Goal: Check status: Check status

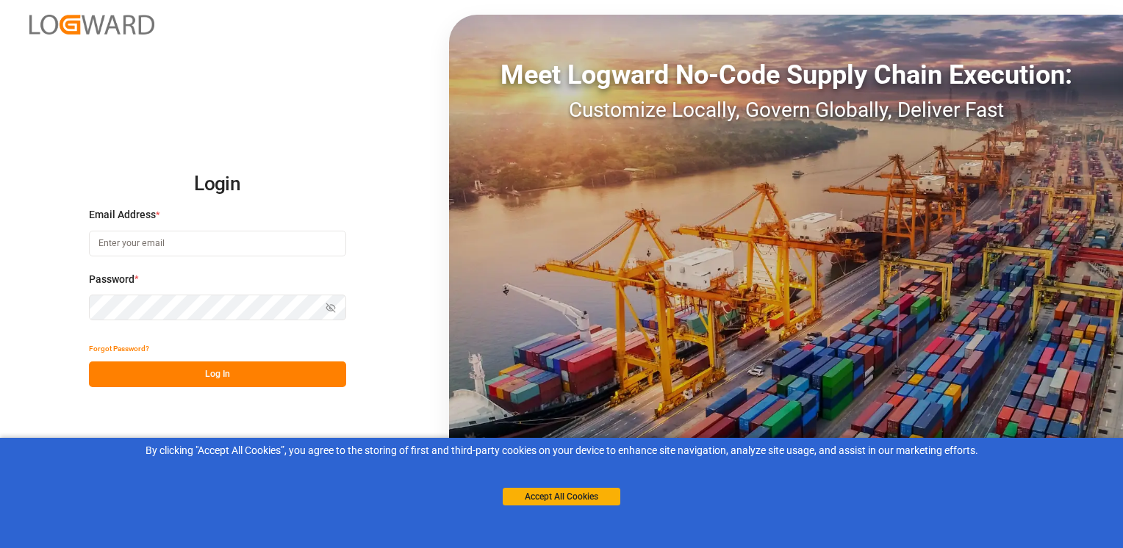
type input "[PERSON_NAME][EMAIL_ADDRESS][DOMAIN_NAME]"
click at [212, 379] on button "Log In" at bounding box center [217, 375] width 257 height 26
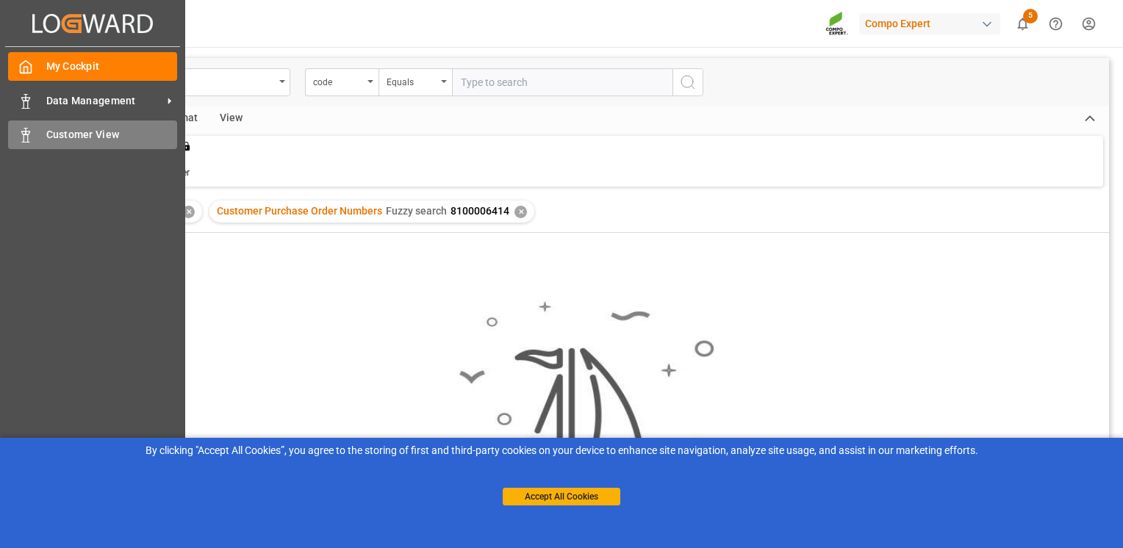
click at [23, 146] on div "Customer View Customer View" at bounding box center [92, 135] width 169 height 29
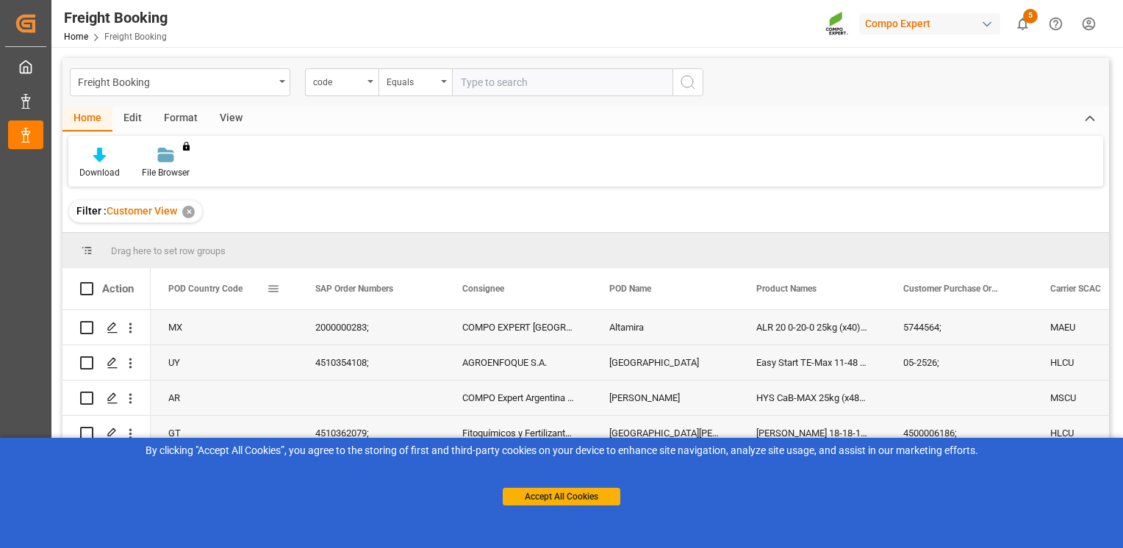
click at [279, 290] on span at bounding box center [273, 288] width 13 height 13
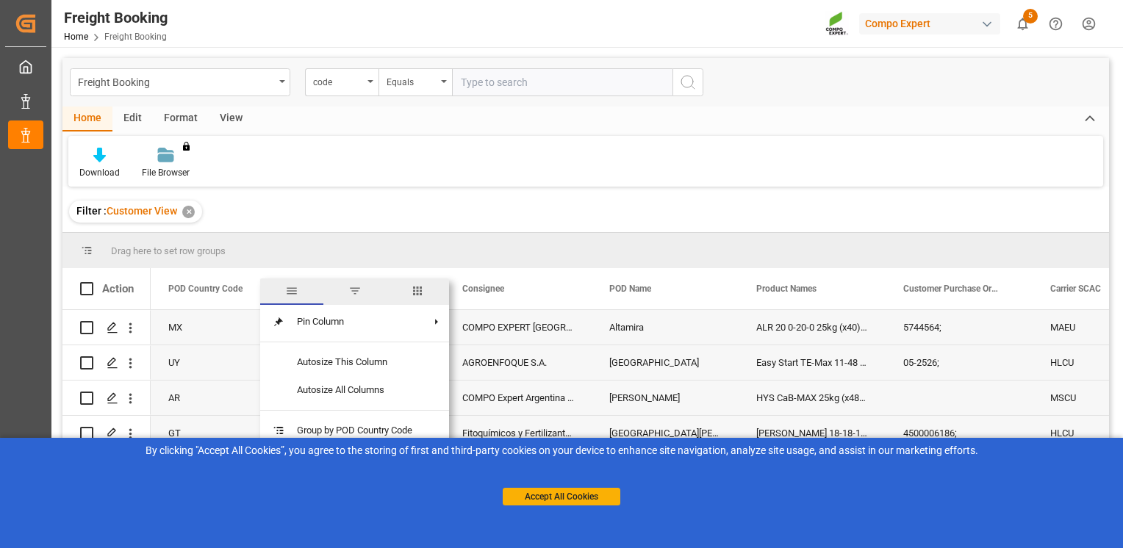
click at [353, 292] on span "filter" at bounding box center [354, 290] width 13 height 13
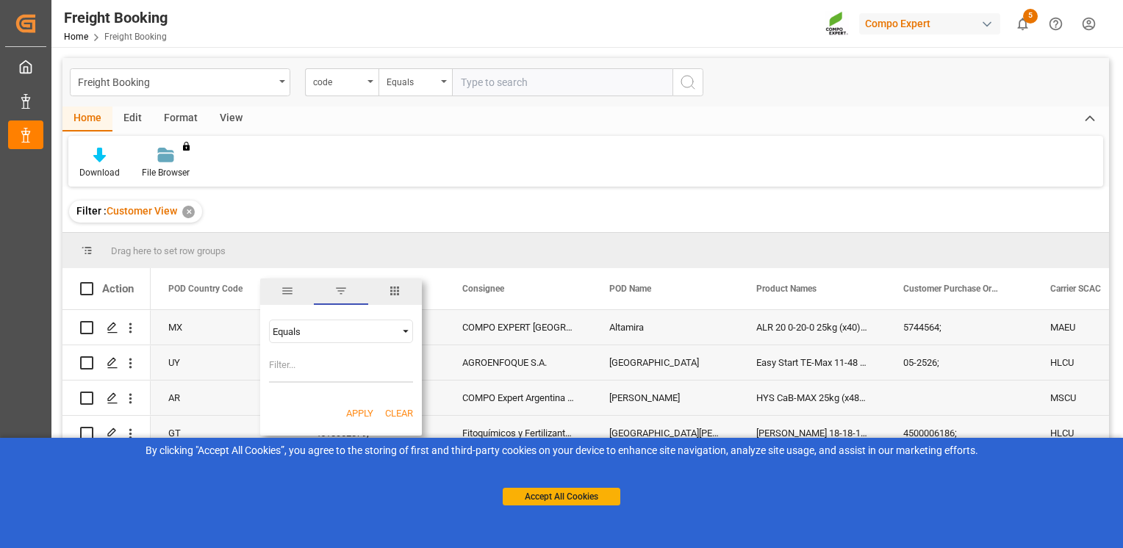
click at [406, 334] on span "Filtering operator" at bounding box center [405, 331] width 13 height 13
click at [320, 404] on span "Fuzzy search" at bounding box center [299, 402] width 54 height 11
click at [320, 404] on div "Apply Clear" at bounding box center [341, 414] width 162 height 38
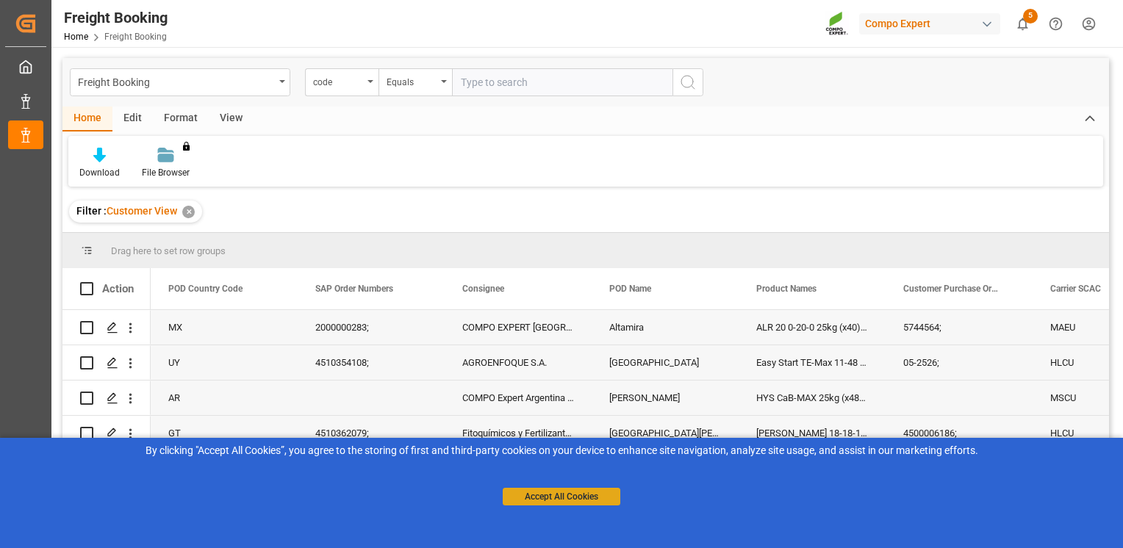
click at [585, 500] on button "Accept All Cookies" at bounding box center [562, 497] width 118 height 18
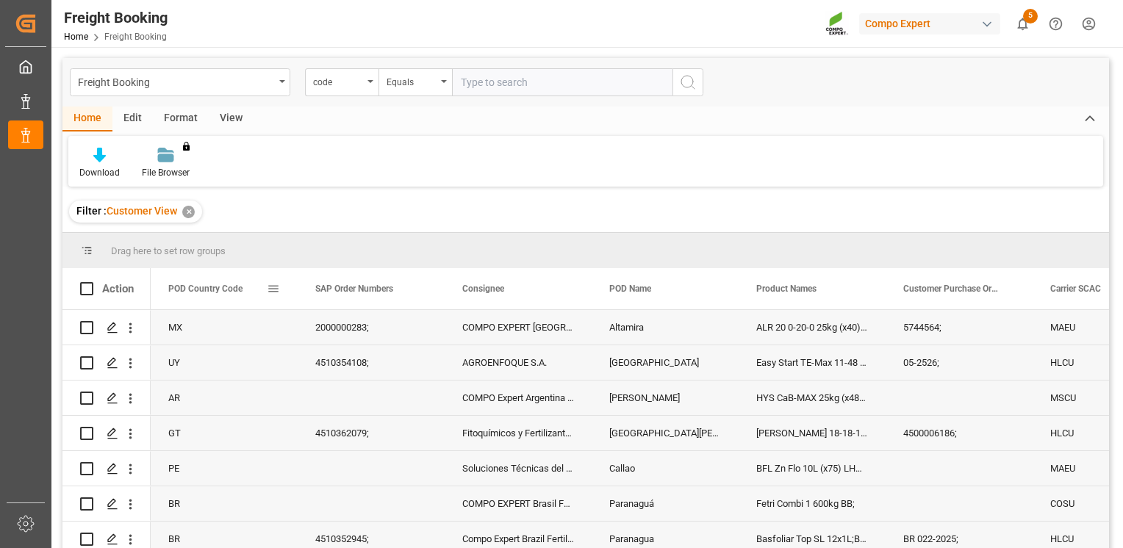
click at [277, 292] on span at bounding box center [273, 288] width 13 height 13
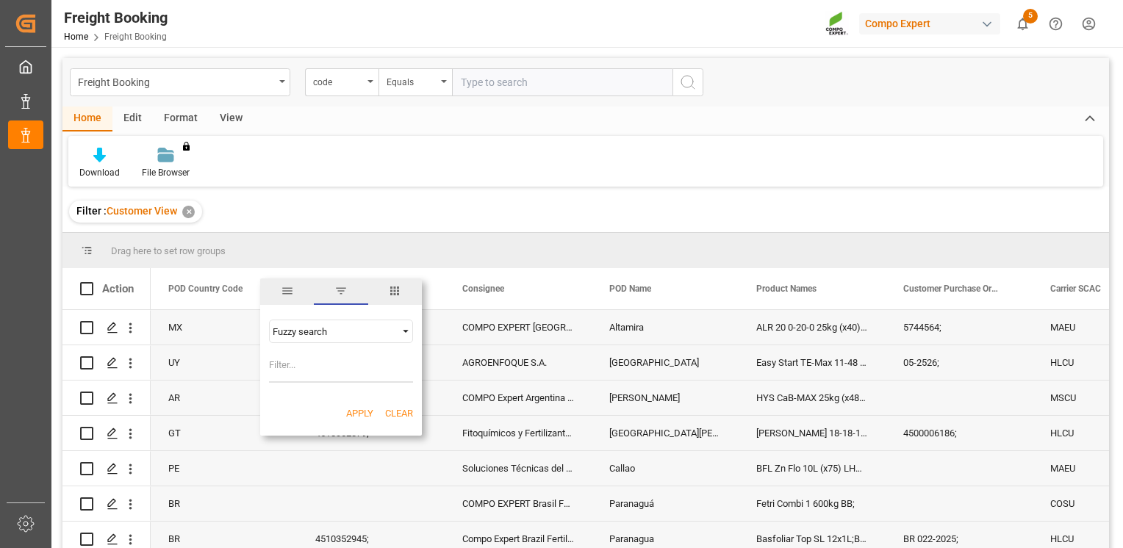
click at [312, 367] on input "Filter Value" at bounding box center [341, 367] width 144 height 29
type input "CL"
click at [360, 410] on button "Apply" at bounding box center [359, 413] width 27 height 15
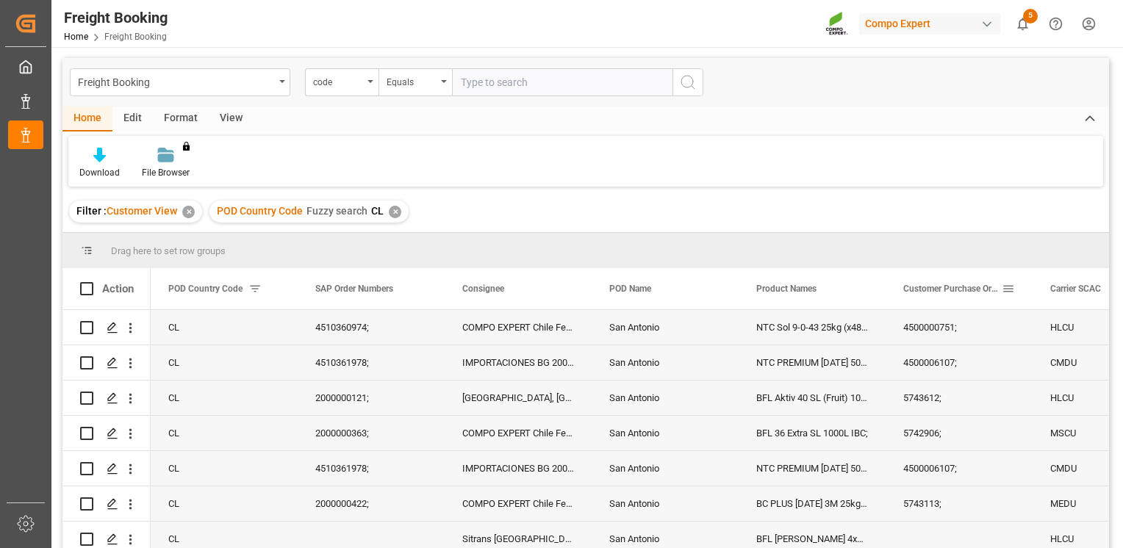
click at [970, 290] on span "Customer Purchase Order Numbers" at bounding box center [952, 289] width 98 height 10
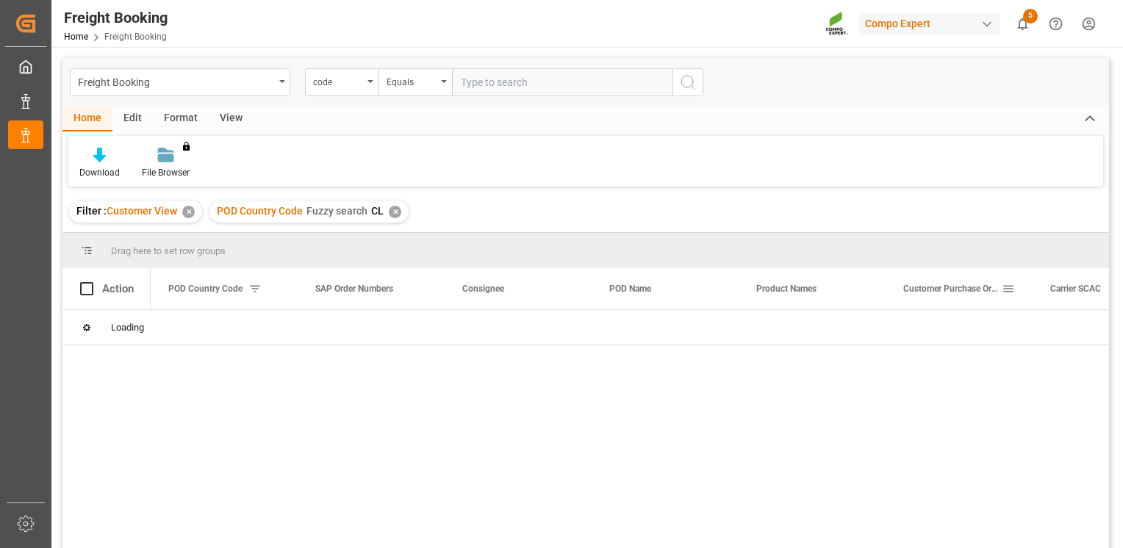
click at [1011, 290] on span at bounding box center [1008, 288] width 13 height 13
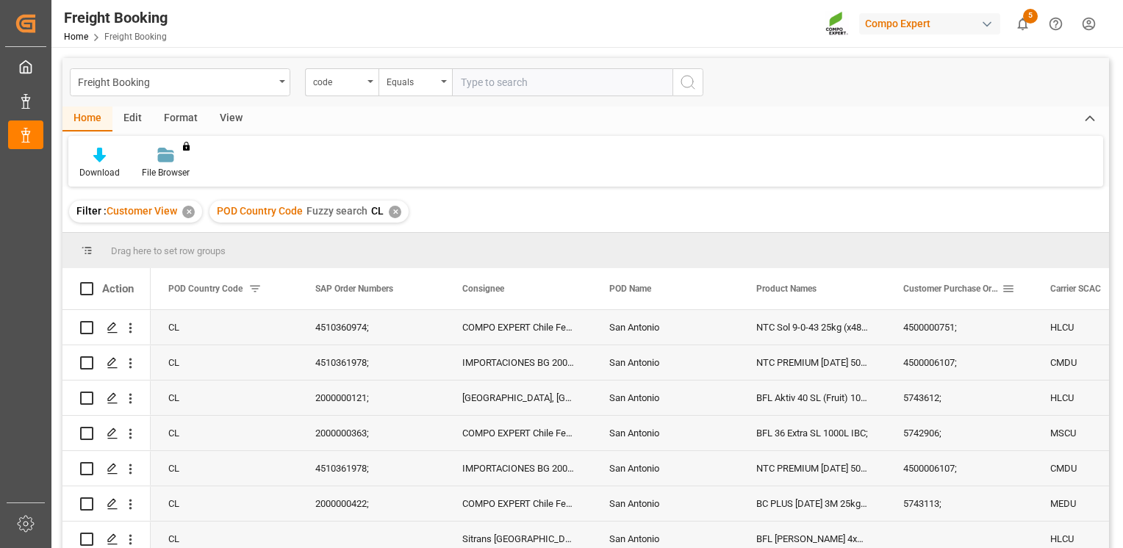
click at [1008, 290] on span at bounding box center [1008, 288] width 13 height 13
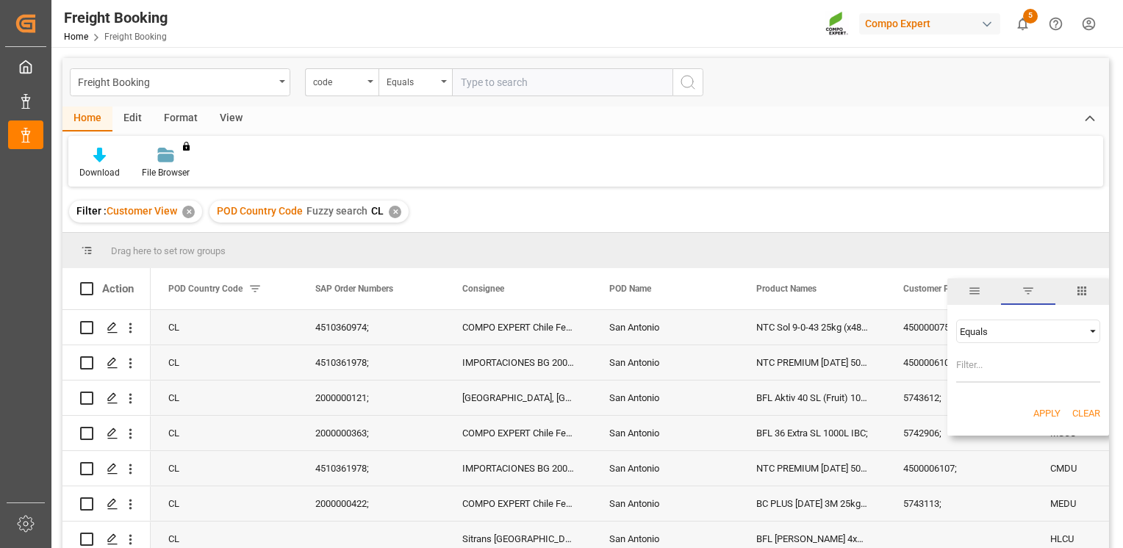
click at [1024, 320] on div "Equals" at bounding box center [1028, 332] width 144 height 24
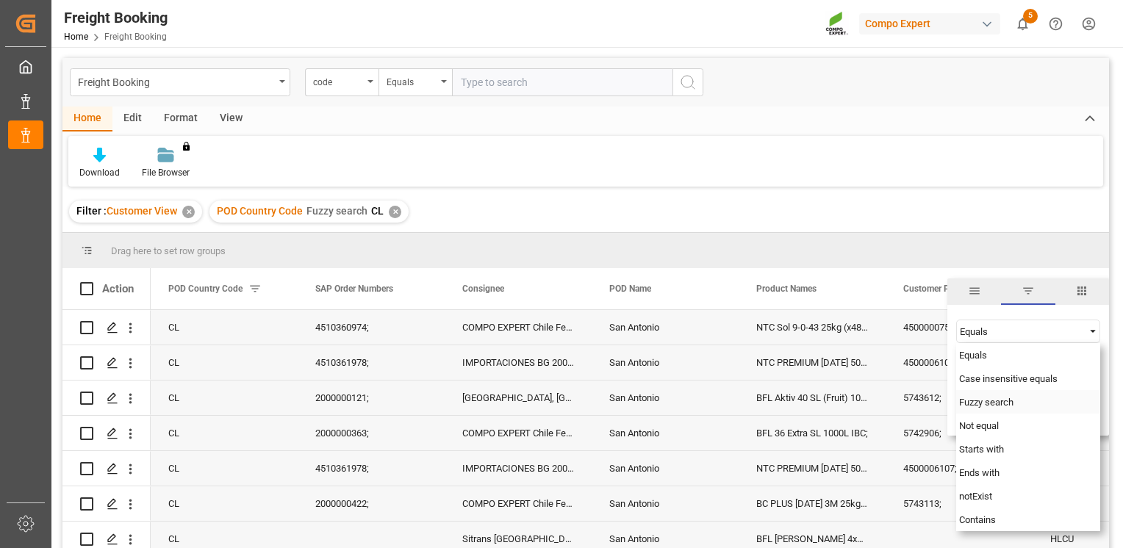
click at [1002, 404] on span "Fuzzy search" at bounding box center [986, 402] width 54 height 11
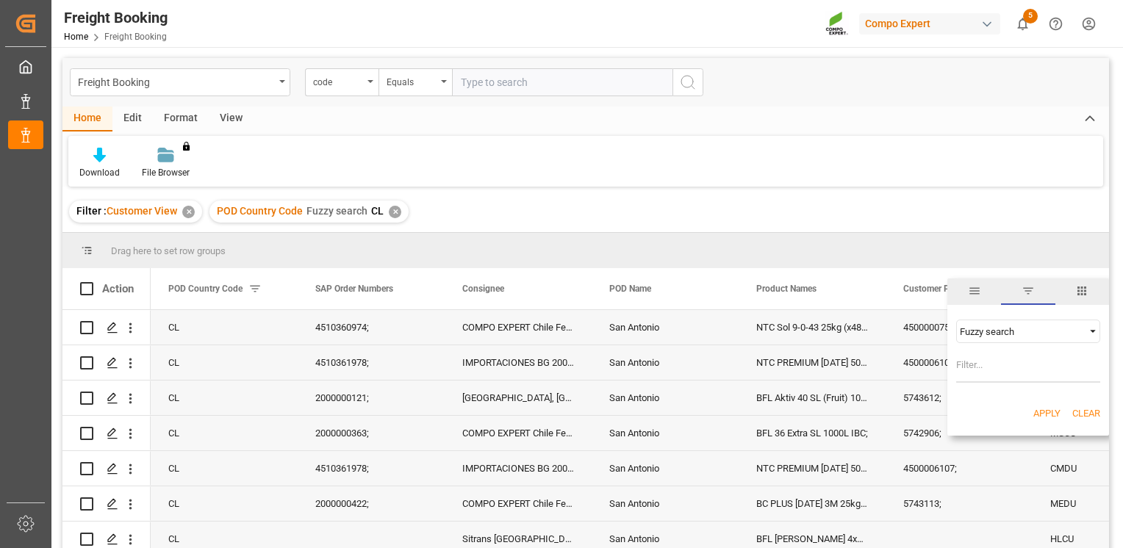
click at [994, 372] on input "Filter Value" at bounding box center [1028, 367] width 144 height 29
paste input "5740218"
type input "5740218"
click at [1052, 413] on button "Apply" at bounding box center [1046, 413] width 27 height 15
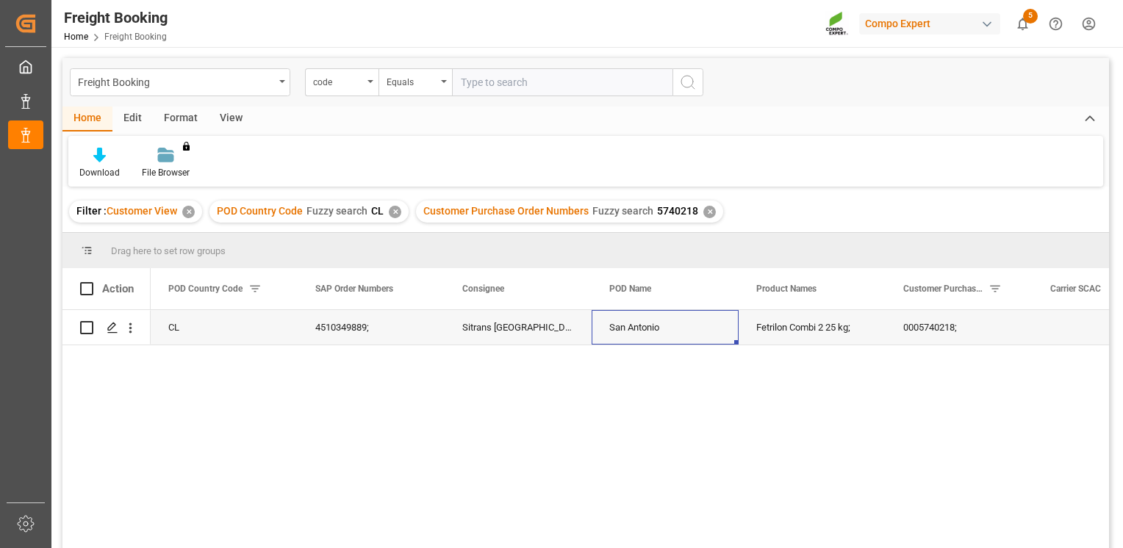
click at [680, 323] on div "San Antonio" at bounding box center [665, 327] width 147 height 35
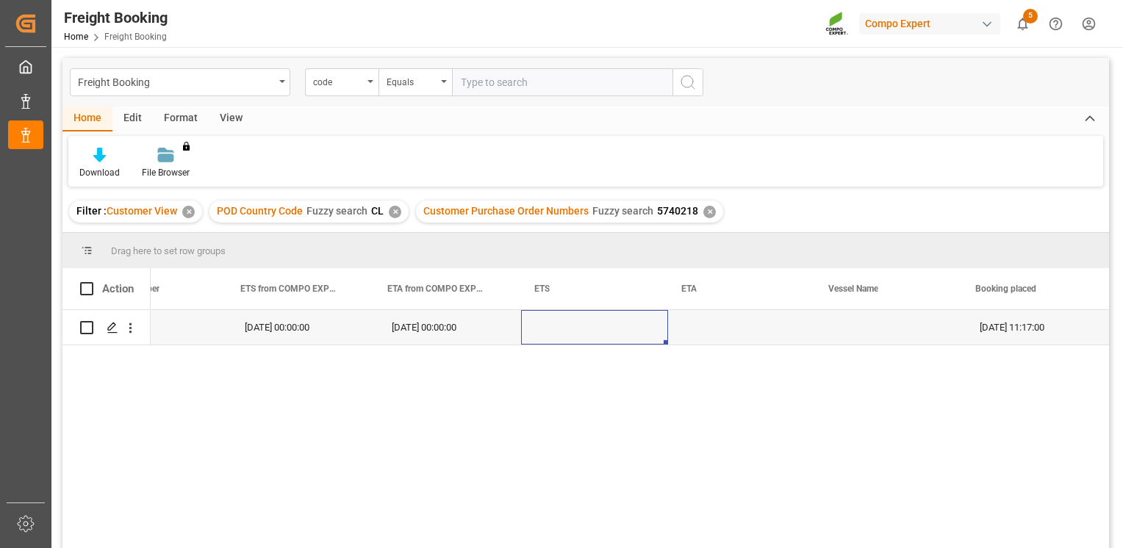
click at [551, 382] on div "[DATE] 00:00:00 [DATE] 00:00:00 [DATE] 11:17:00" at bounding box center [630, 434] width 958 height 248
click at [560, 329] on div "Press SPACE to select this row." at bounding box center [594, 327] width 147 height 35
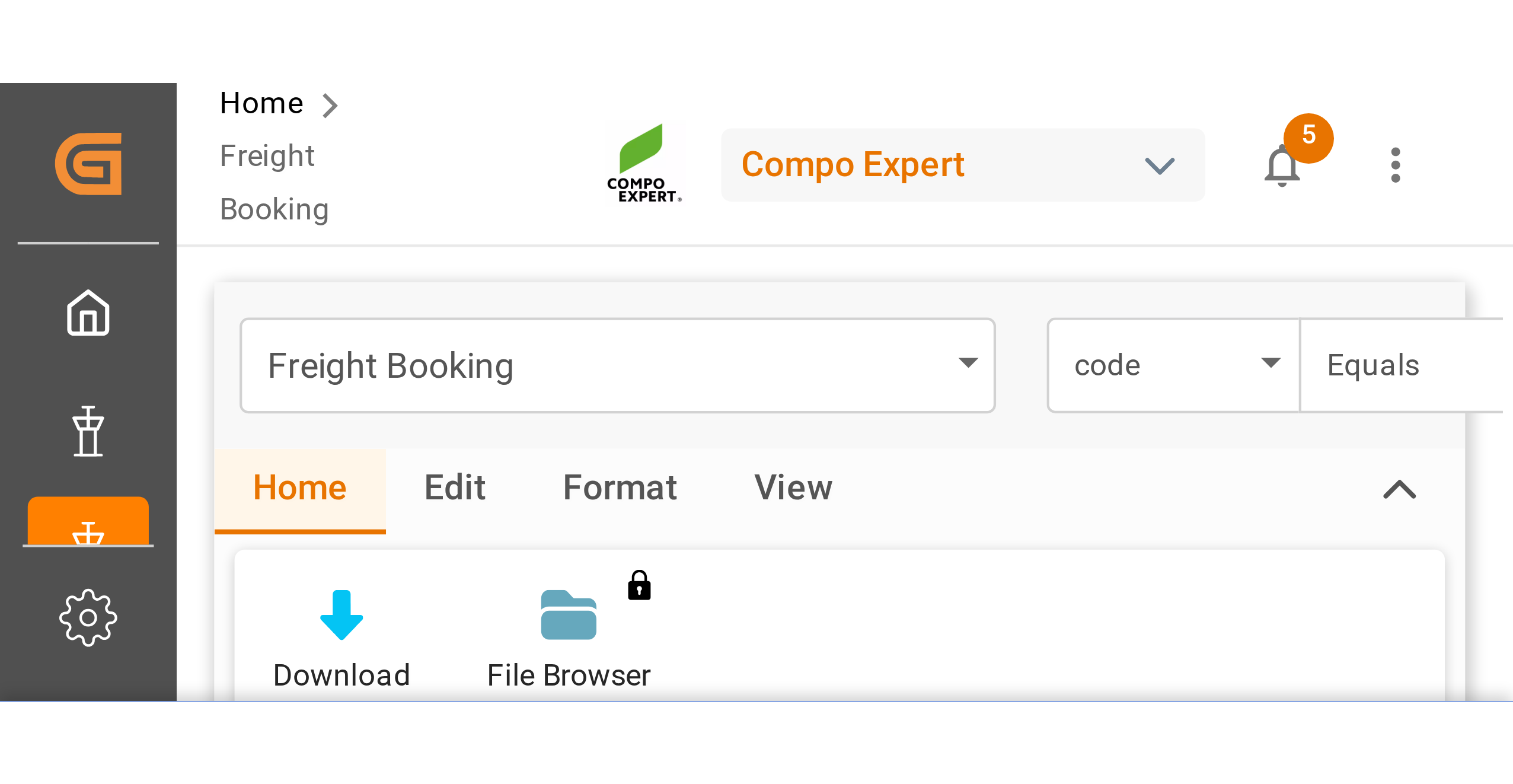
scroll to position [0, 280]
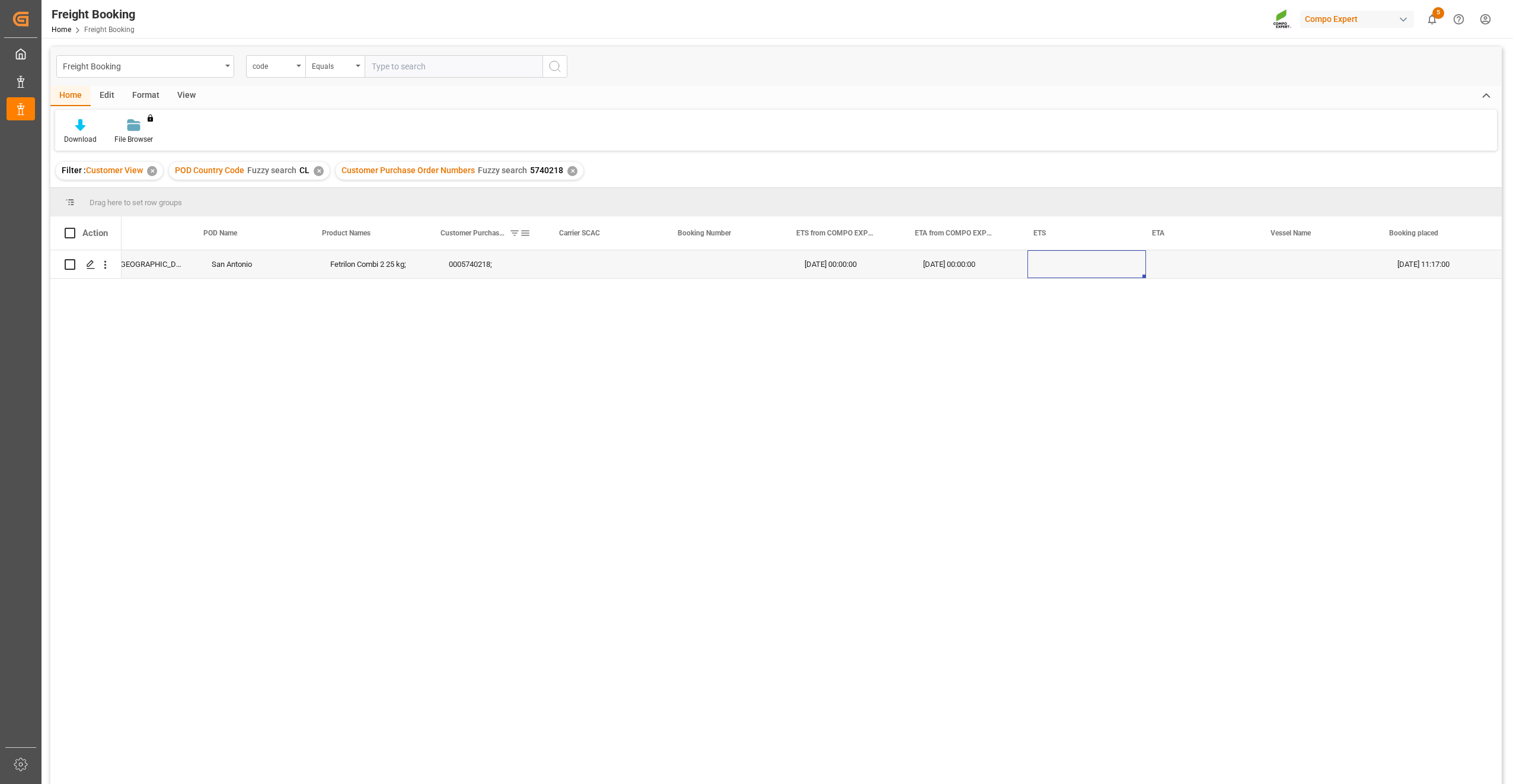
click at [504, 228] on div "Customer Purchase Order Numbers" at bounding box center [480, 232] width 79 height 33
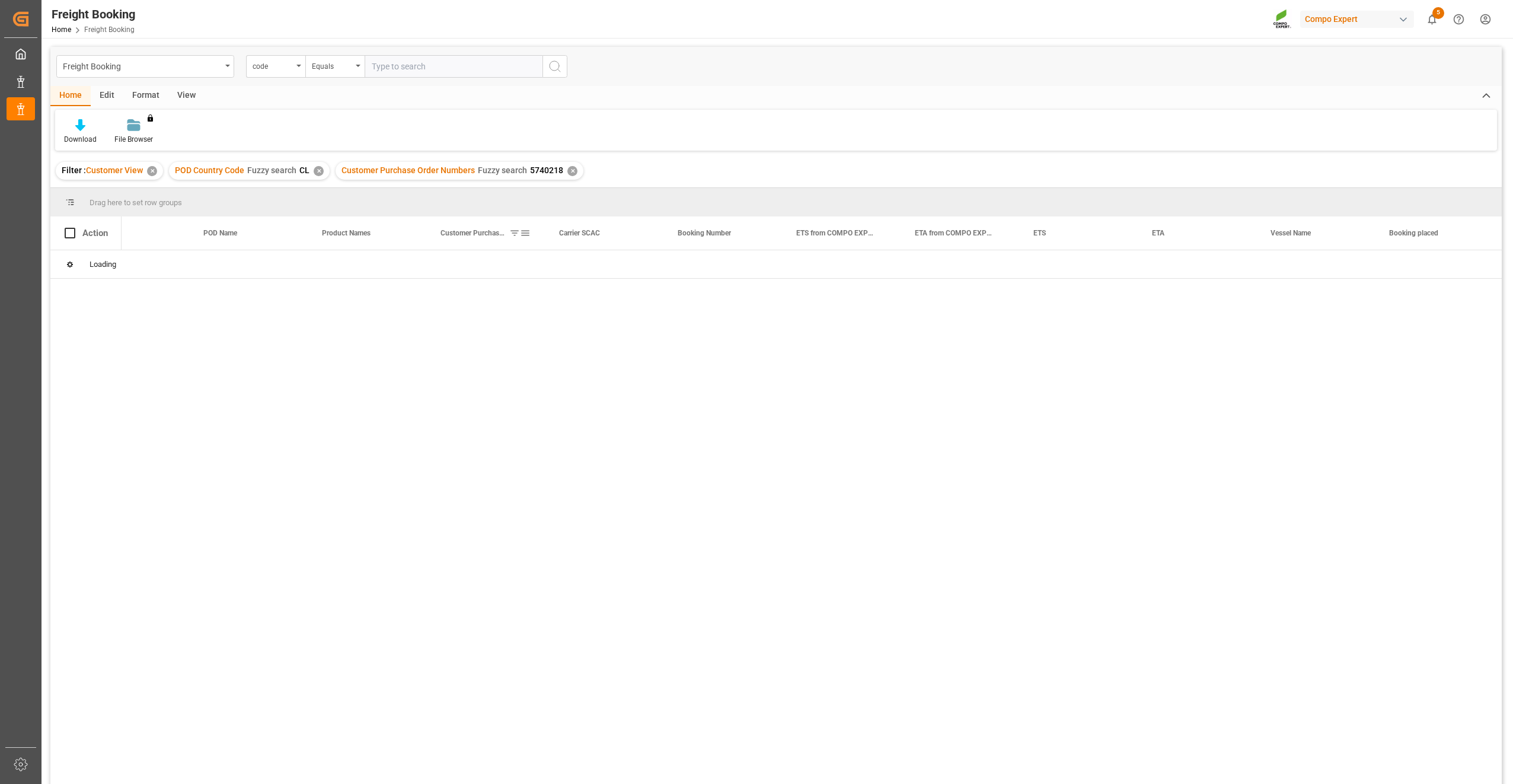
click at [515, 234] on span at bounding box center [514, 232] width 10 height 10
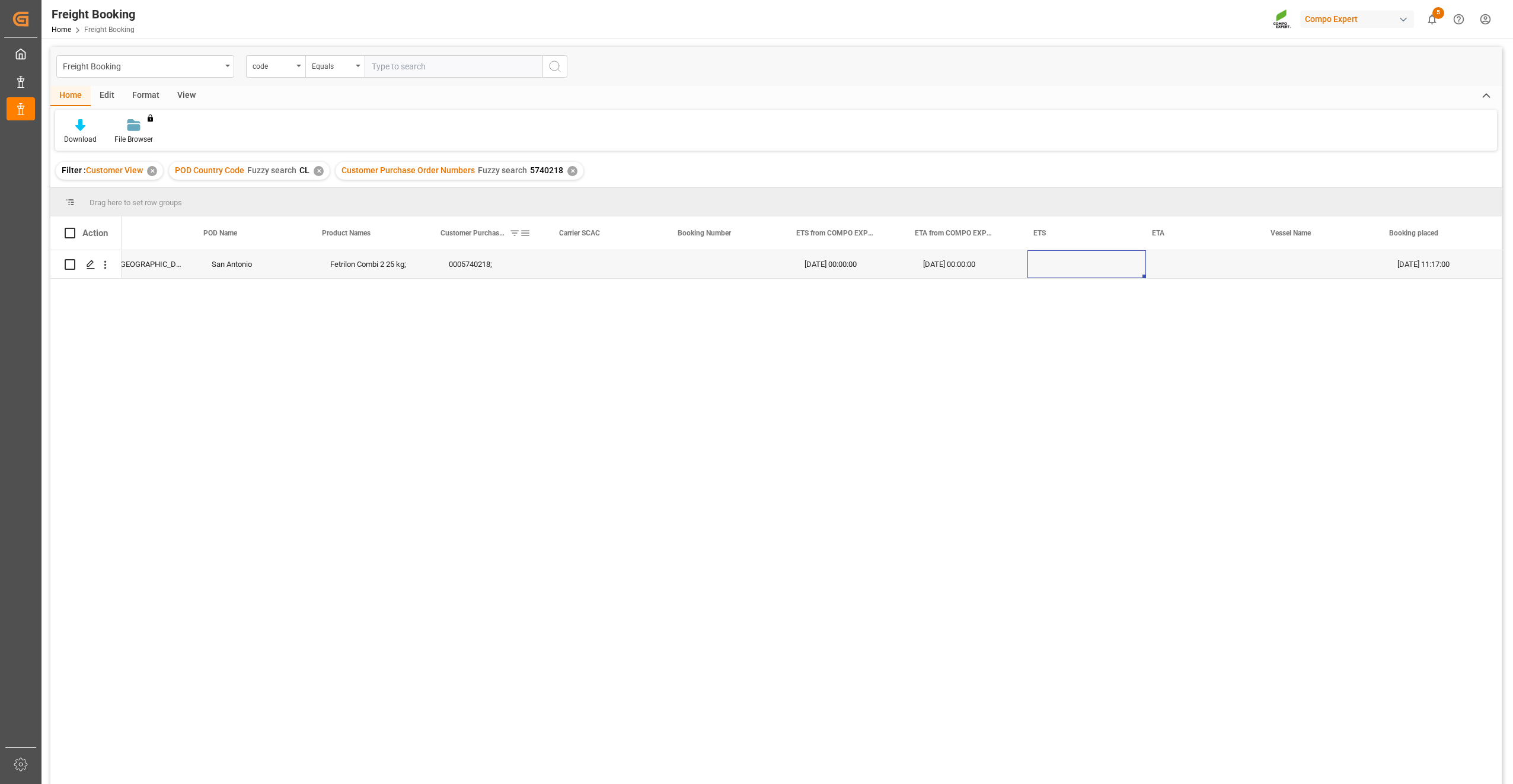
click at [517, 235] on span at bounding box center [514, 232] width 10 height 10
click at [513, 231] on span at bounding box center [514, 232] width 10 height 10
click at [571, 169] on div "✕" at bounding box center [572, 171] width 10 height 10
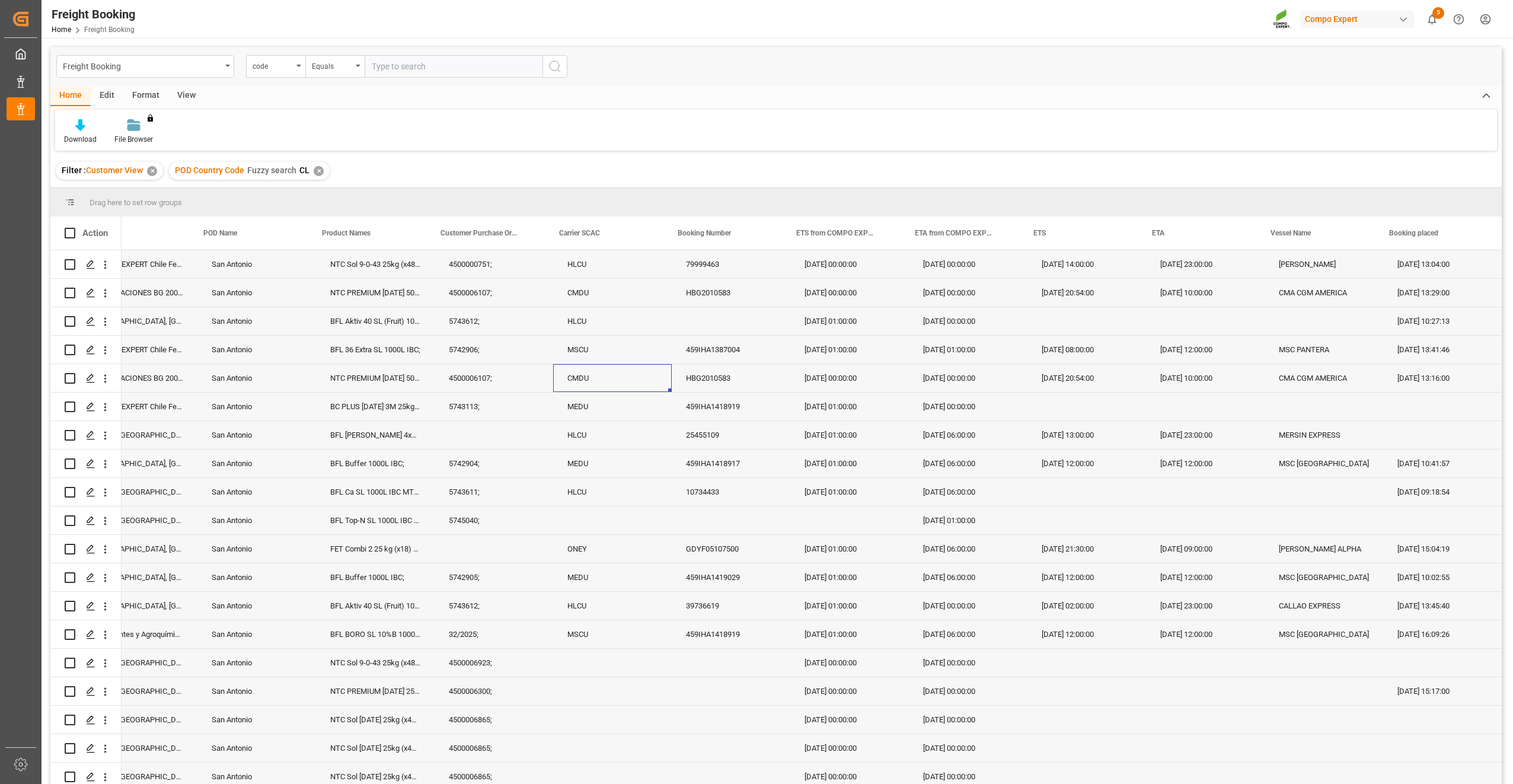
click at [653, 375] on div "CMDU" at bounding box center [612, 377] width 119 height 28
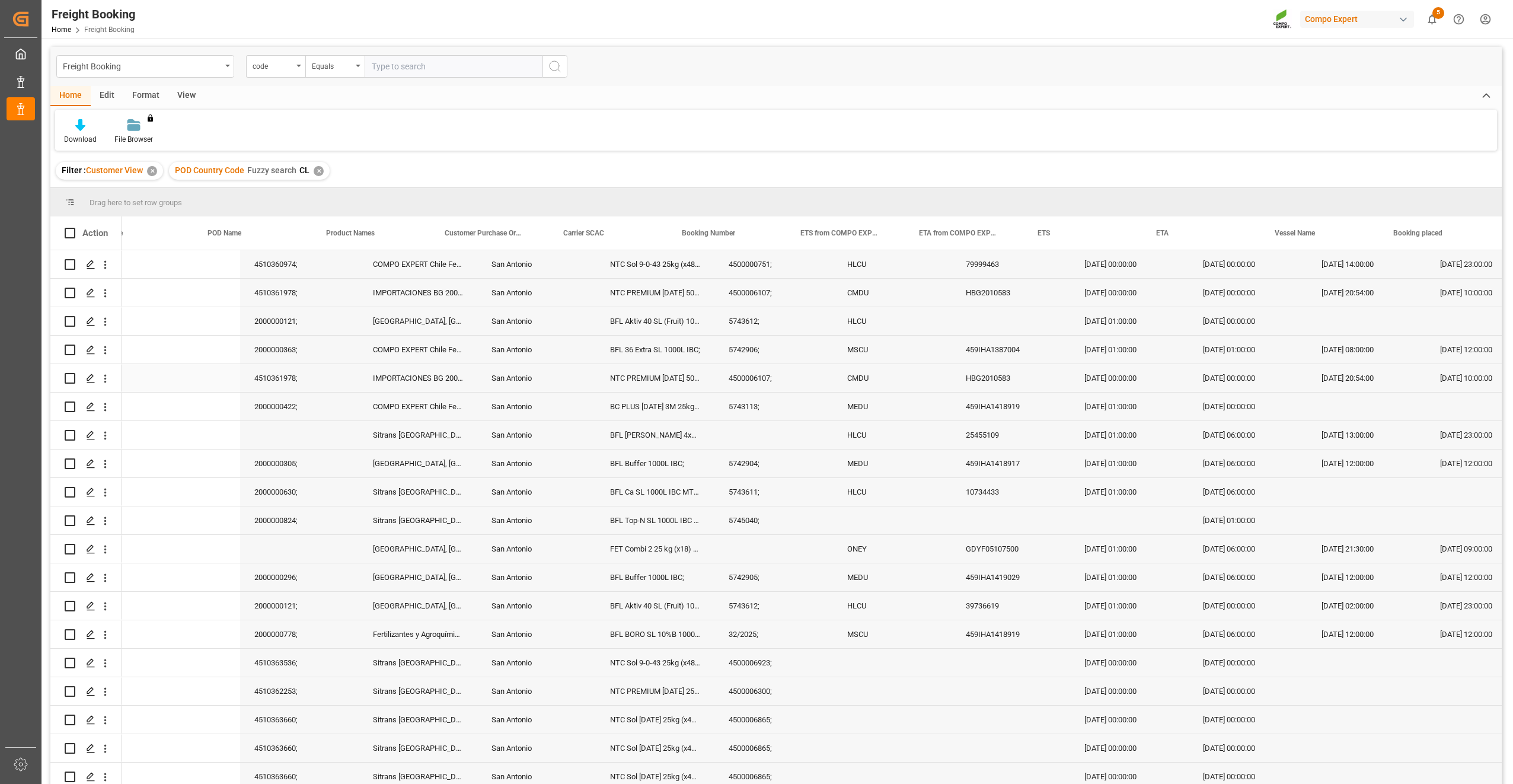
scroll to position [0, 283]
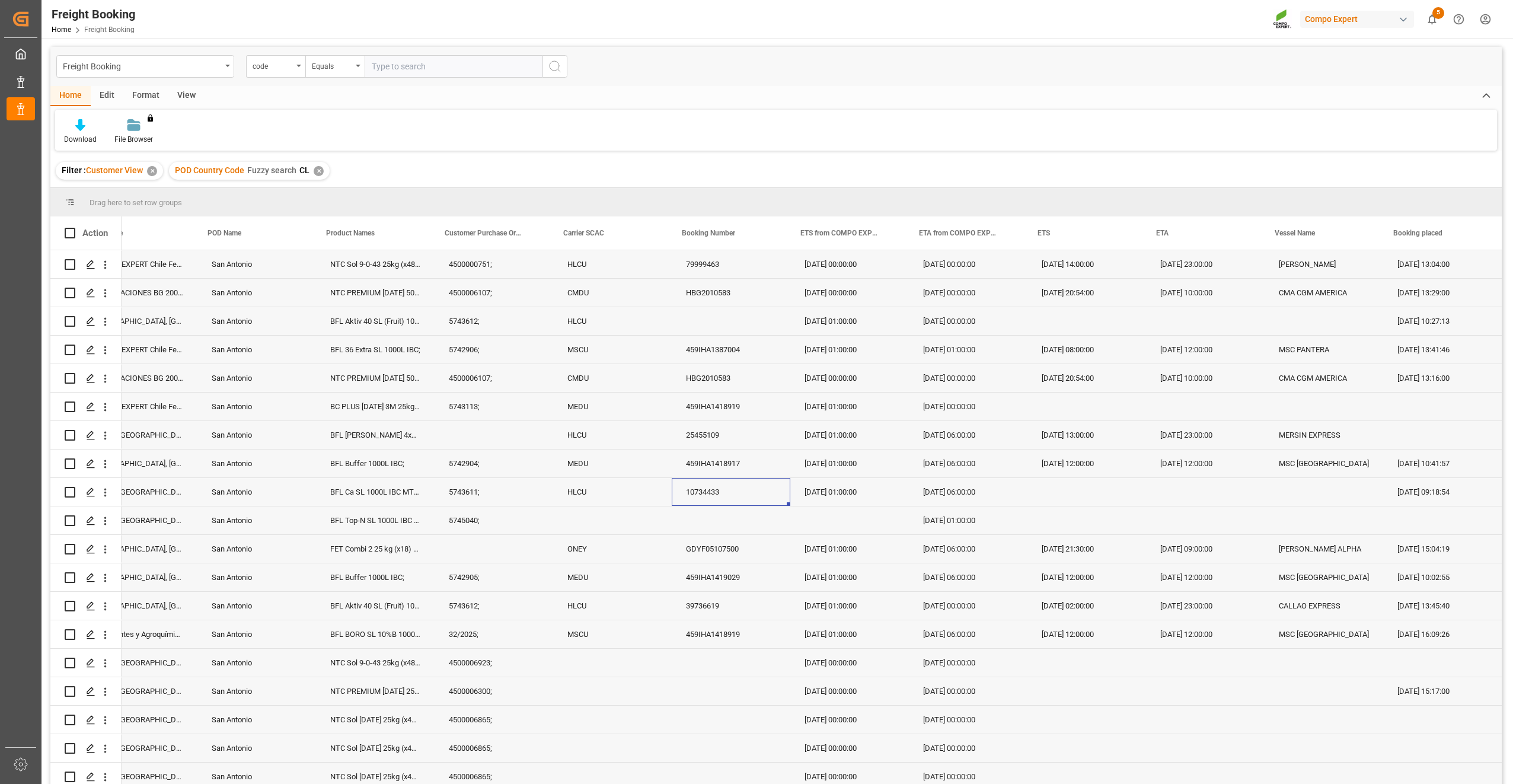
click at [700, 441] on div "10734433" at bounding box center [731, 491] width 119 height 28
click at [905, 441] on div "Press SPACE to select this row." at bounding box center [1087, 491] width 119 height 28
click at [783, 393] on div "459IHA1418919" at bounding box center [731, 406] width 119 height 28
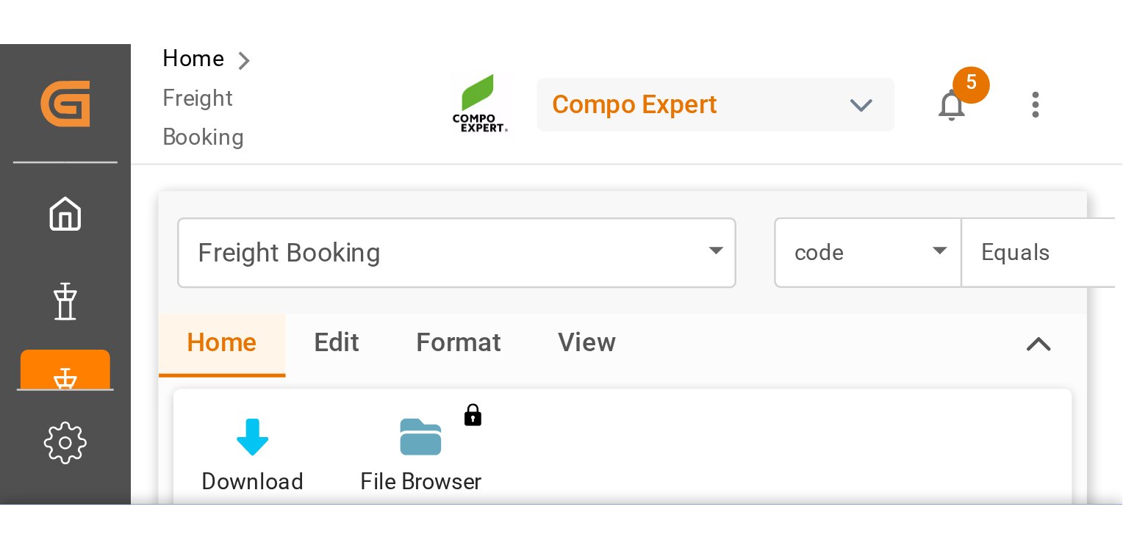
scroll to position [0, 205]
